Goal: Task Accomplishment & Management: Complete application form

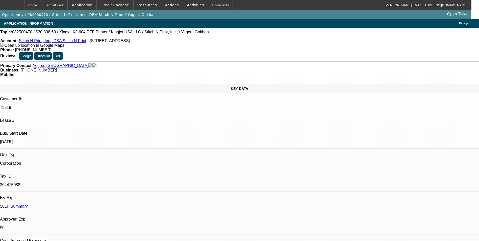
select select "0"
select select "2"
select select "0"
select select "2"
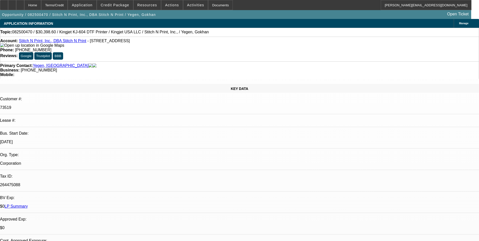
select select "0"
select select "2"
select select "0"
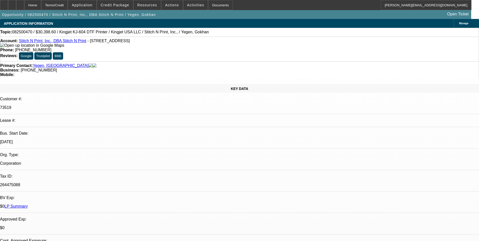
select select "2"
select select "0"
select select "1"
select select "2"
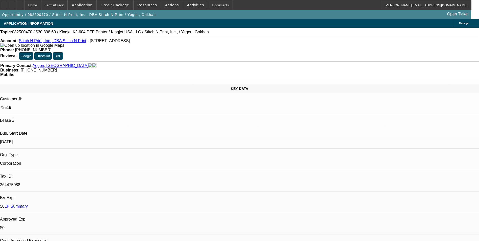
select select "1"
select select "2"
select select "1"
select select "2"
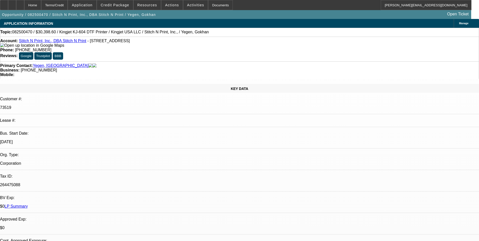
select select "2"
select select "1"
select select "2"
click at [12, 3] on icon at bounding box center [12, 3] width 0 height 0
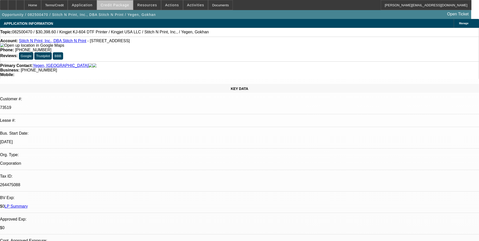
click at [125, 6] on span "Credit Package" at bounding box center [115, 5] width 29 height 4
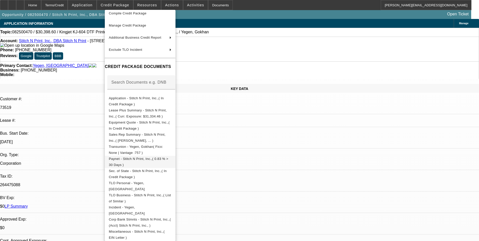
scroll to position [33, 0]
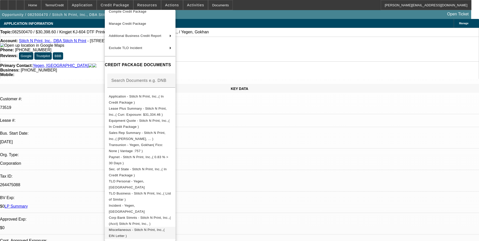
click at [164, 230] on span "Miscellaneous - Stitch N Print, Inc.,( EIN Letter )" at bounding box center [137, 233] width 56 height 10
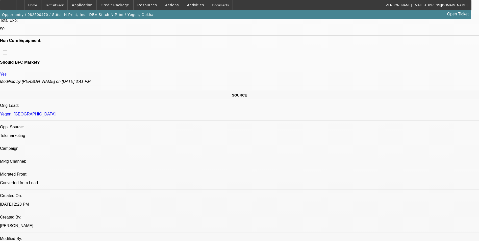
scroll to position [278, 0]
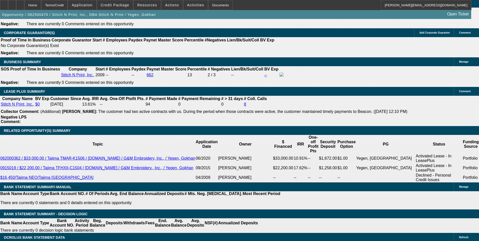
scroll to position [859, 0]
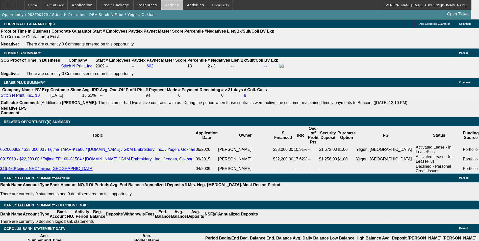
click at [171, 4] on span "Actions" at bounding box center [172, 5] width 14 height 4
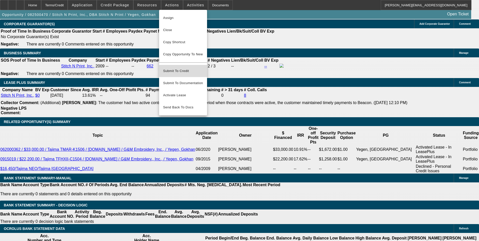
click at [194, 68] on span "Submit To Credit" at bounding box center [183, 71] width 40 height 6
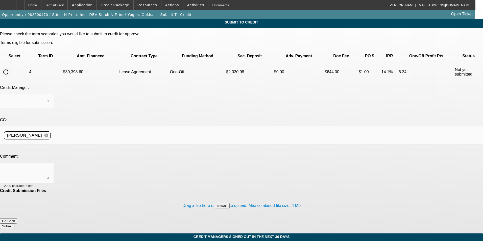
click at [11, 67] on input "radio" at bounding box center [6, 72] width 10 height 10
radio input "true"
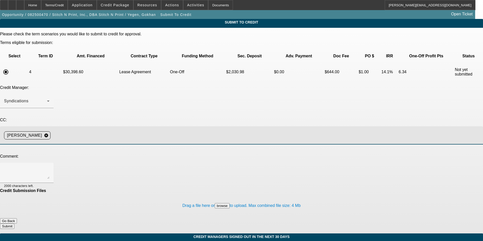
click at [120, 130] on input at bounding box center [265, 135] width 424 height 10
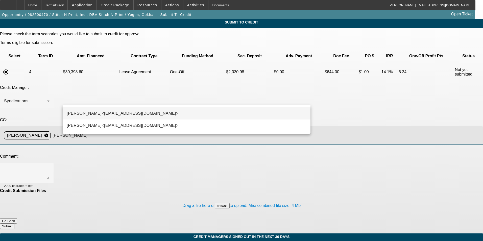
type input "zach"
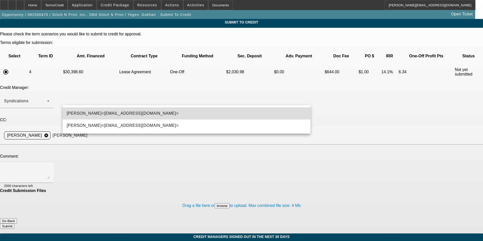
click at [108, 117] on mat-option "Zachary Heyd<ZHeyd@beaconfunding.com>" at bounding box center [187, 113] width 248 height 12
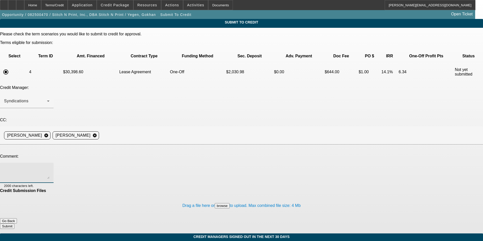
click at [50, 167] on textarea at bounding box center [26, 173] width 45 height 12
click at [50, 167] on textarea "Zach - the IRS EIN letter is now in the file for proof of EIN. As you will see …" at bounding box center [26, 173] width 45 height 12
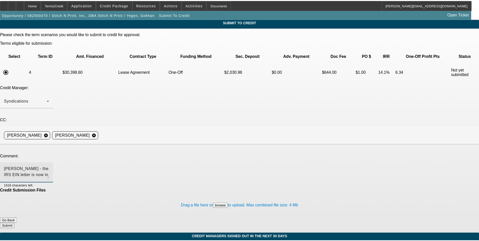
scroll to position [5, 0]
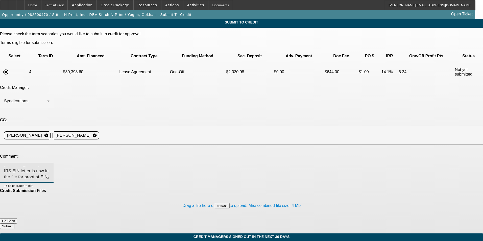
type textarea "Zach - the IRS EIN letter is now in the file for proof of EIN as Finpac request…"
click at [14, 224] on button "Submit" at bounding box center [7, 226] width 14 height 5
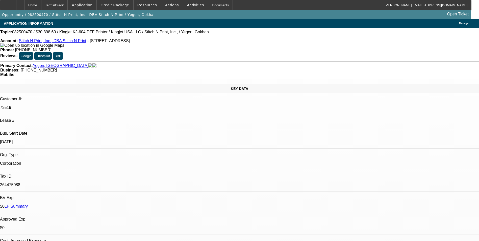
select select "0"
select select "2"
select select "0"
select select "2"
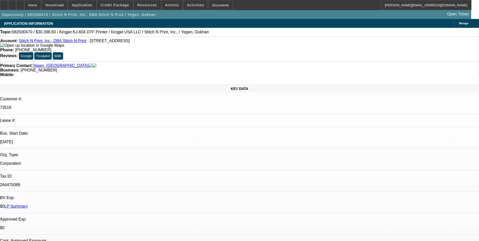
select select "0"
select select "2"
select select "0"
select select "2"
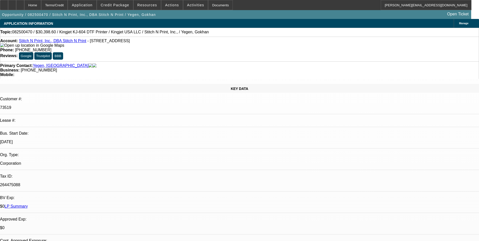
select select "0"
select select "2"
select select "0"
select select "2"
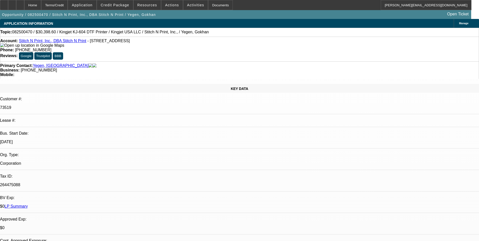
select select "0"
select select "2"
select select "0"
select select "2"
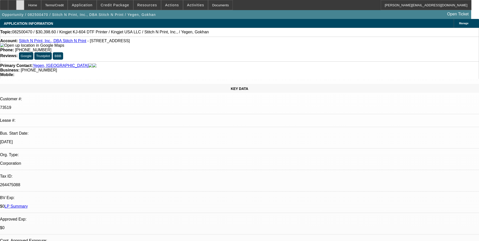
click at [20, 3] on icon at bounding box center [20, 3] width 0 height 0
select select "0"
select select "2"
select select "0"
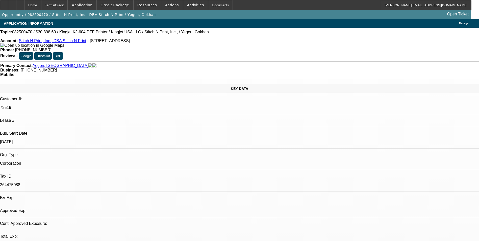
select select "2"
select select "0"
select select "2"
select select "0"
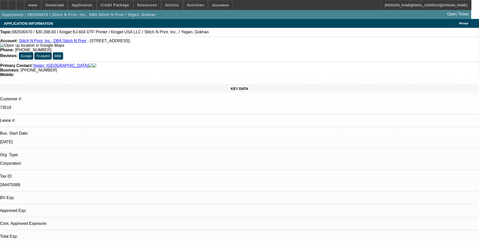
select select "0"
select select "2"
select select "0"
select select "1"
select select "2"
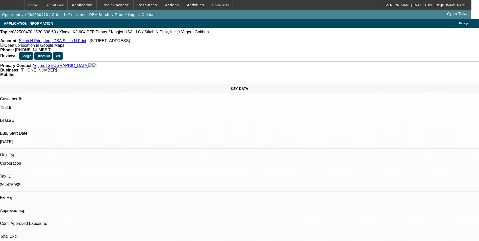
select select "2"
select select "1"
select select "2"
select select "1"
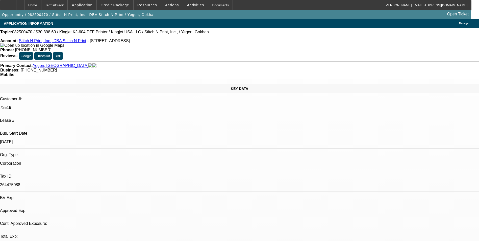
select select "2"
select select "1"
select select "2"
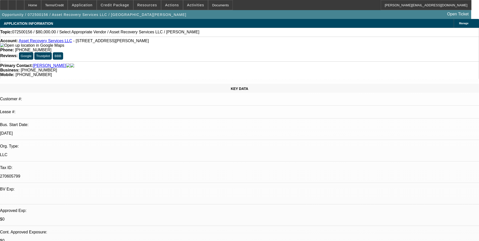
select select "0"
select select "2"
select select "0.1"
select select "1"
select select "2"
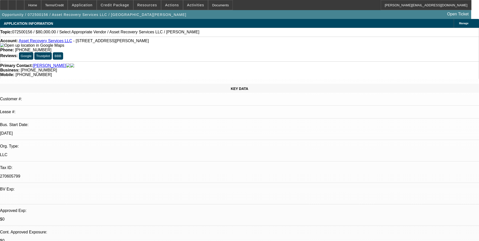
select select "4"
click at [49, 41] on link "Asset Recovery Services LLC" at bounding box center [46, 41] width 54 height 4
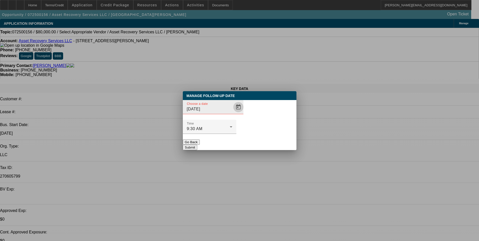
click at [232, 113] on span "Open calendar" at bounding box center [238, 107] width 12 height 12
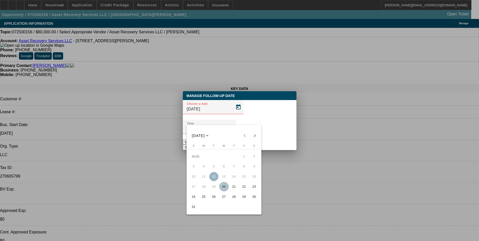
click at [205, 199] on span "25" at bounding box center [203, 196] width 9 height 9
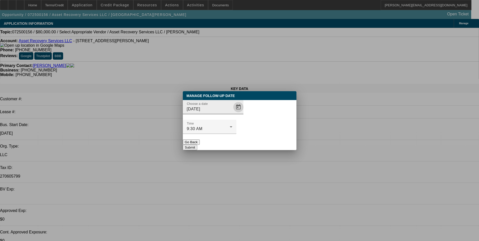
click at [233, 113] on span "Open calendar" at bounding box center [238, 107] width 12 height 12
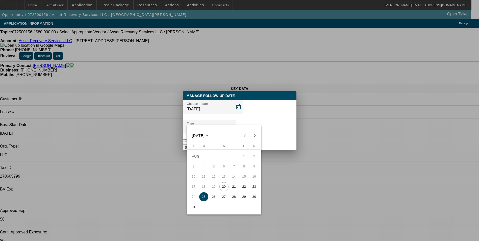
click at [211, 200] on span "26" at bounding box center [213, 196] width 9 height 9
type input "8/26/2025"
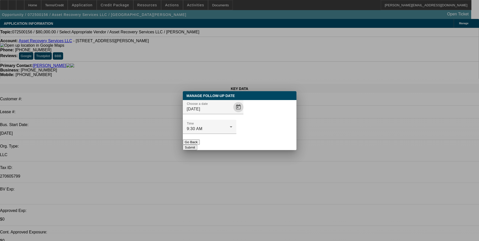
click at [197, 145] on button "Submit" at bounding box center [190, 147] width 14 height 5
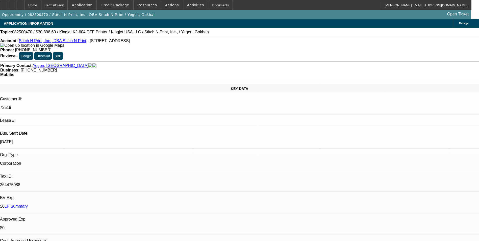
select select "0"
select select "2"
select select "0"
select select "2"
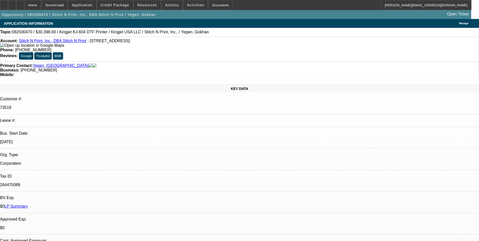
select select "0"
select select "2"
select select "0"
select select "2"
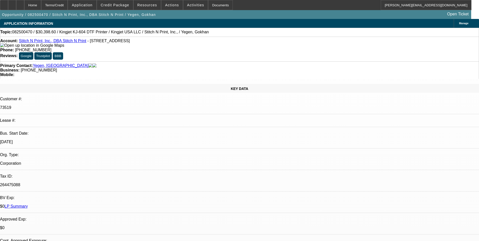
select select "0"
select select "2"
select select "0"
select select "2"
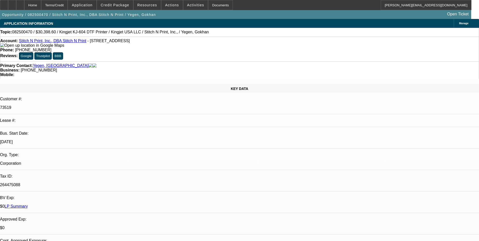
select select "0"
select select "2"
select select "0"
select select "2"
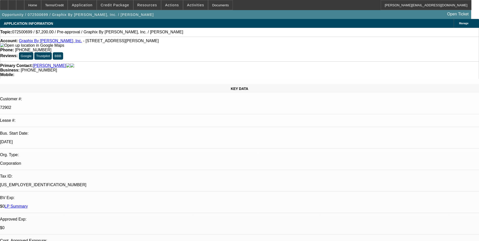
select select "2"
select select "0.1"
select select "4"
select select "0.1"
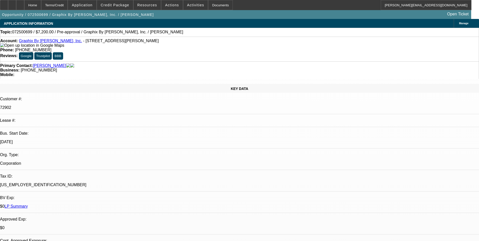
select select "2"
select select "0.1"
select select "4"
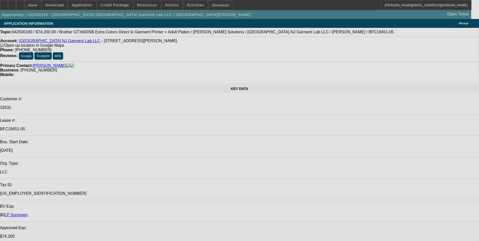
select select "0"
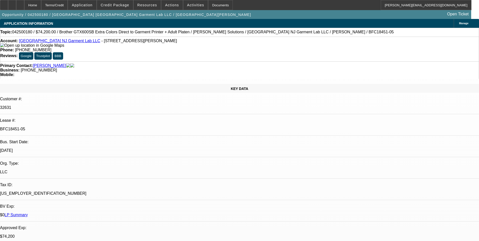
select select "0"
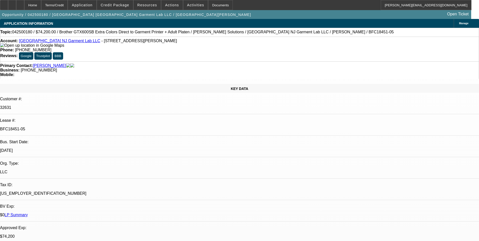
select select "0"
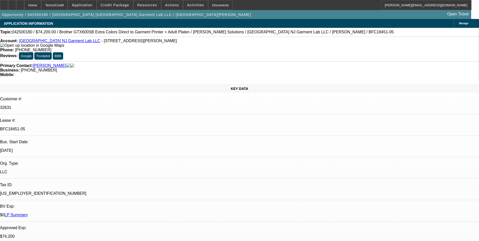
select select "1"
select select "6"
select select "1"
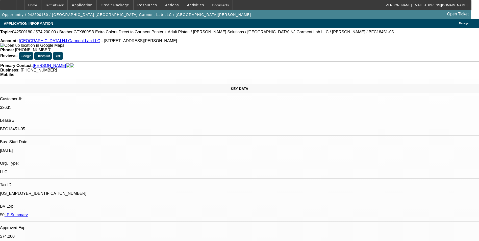
select select "6"
select select "1"
select select "6"
select select "1"
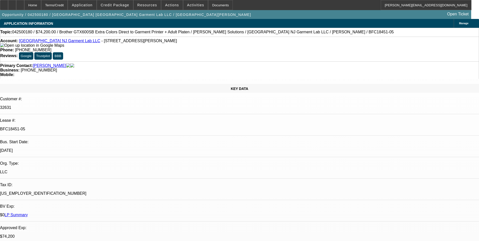
select select "1"
select select "6"
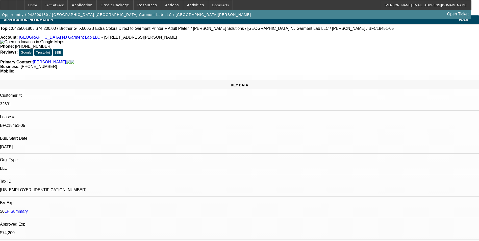
scroll to position [0, 0]
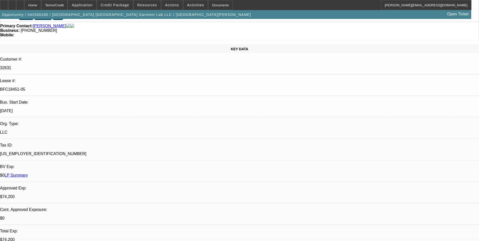
scroll to position [101, 0]
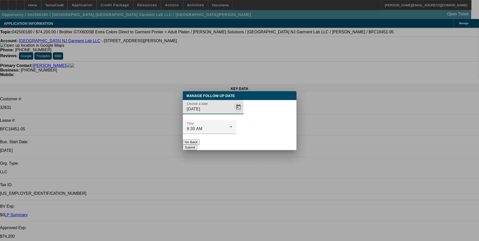
click at [232, 113] on span "Open calendar" at bounding box center [238, 107] width 12 height 12
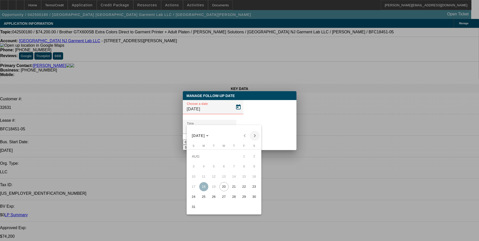
click at [255, 134] on span "Next month" at bounding box center [255, 136] width 10 height 10
click at [245, 135] on span "Previous month" at bounding box center [245, 136] width 10 height 10
click at [246, 187] on span "22" at bounding box center [244, 186] width 9 height 9
type input "8/22/2025"
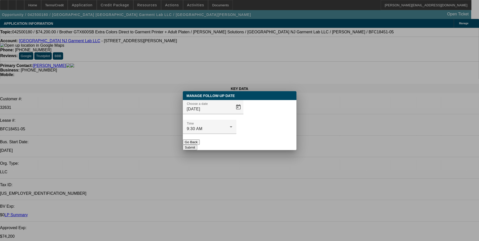
click at [197, 145] on button "Submit" at bounding box center [190, 147] width 14 height 5
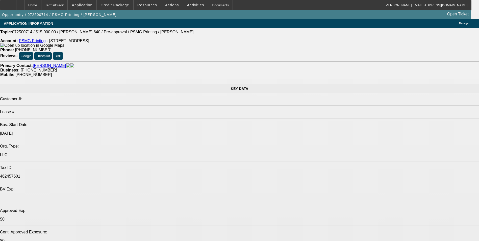
select select "0"
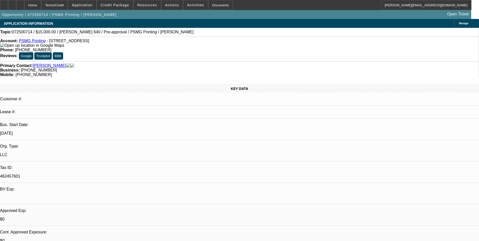
select select "2"
select select "0.1"
select select "4"
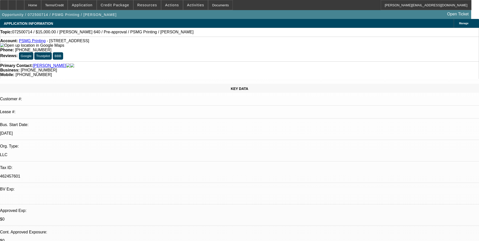
click at [35, 43] on link "PSMG Printing" at bounding box center [32, 41] width 27 height 4
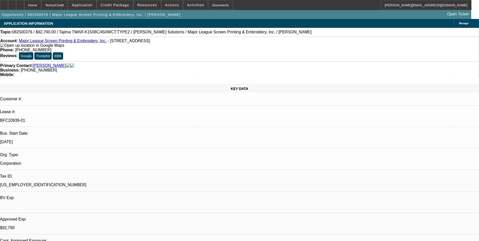
select select "0"
select select "2"
select select "0.1"
select select "0"
select select "2"
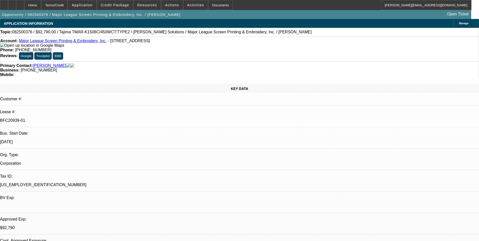
select select "0.1"
select select "0"
select select "2"
select select "0.1"
select select "0"
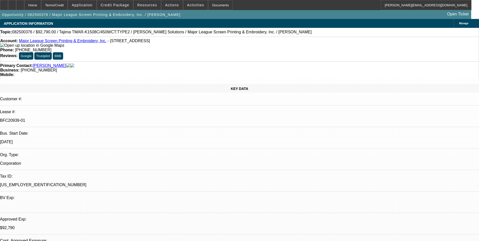
select select "2"
select select "0.1"
select select "1"
select select "2"
select select "4"
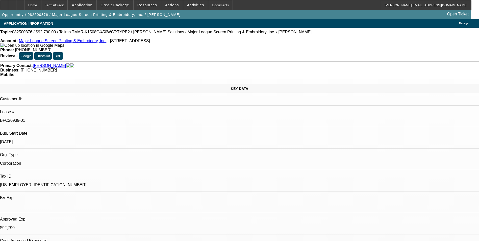
select select "1"
select select "2"
select select "4"
select select "1"
select select "2"
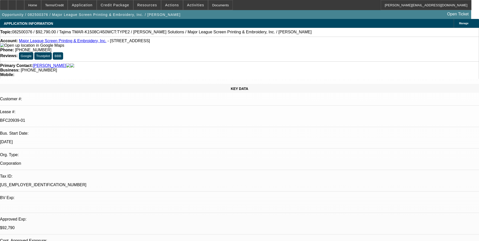
select select "4"
select select "1"
select select "2"
select select "4"
click at [12, 3] on icon at bounding box center [12, 3] width 0 height 0
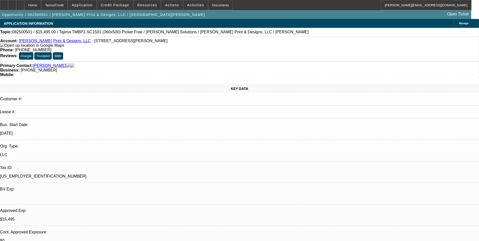
select select "0"
select select "2"
select select "0"
select select "2"
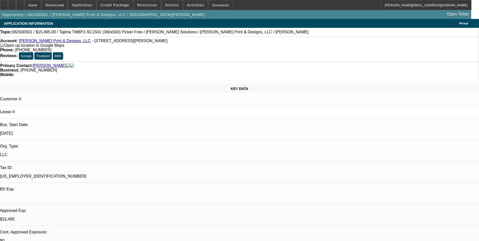
select select "0"
select select "2"
select select "0.1"
select select "0"
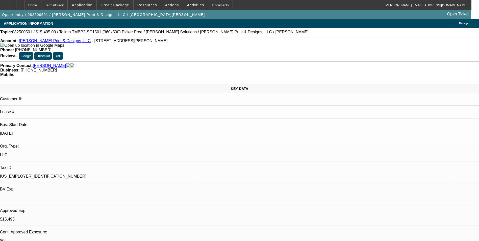
select select "2"
select select "0.1"
select select "1"
select select "2"
select select "6"
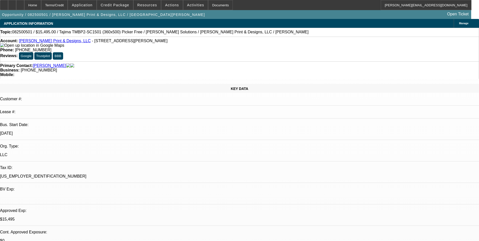
select select "1"
select select "2"
select select "6"
select select "1"
select select "2"
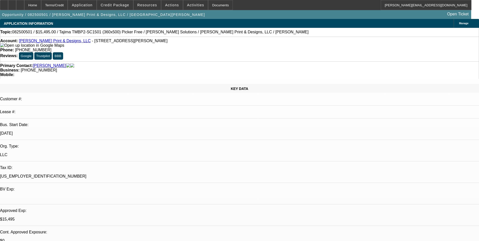
select select "4"
select select "1"
select select "2"
select select "4"
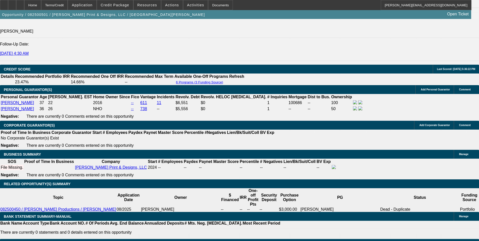
scroll to position [695, 0]
